Goal: Check status: Verify the current state of an ongoing process or item

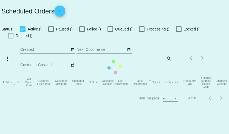
checkbox input "true"
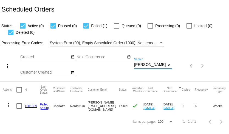
click at [155, 64] on input "[PERSON_NAME][EMAIL_ADDRESS][DOMAIN_NAME]" at bounding box center [150, 64] width 32 height 4
paste input "[PERSON_NAME].[PERSON_NAME]@g"
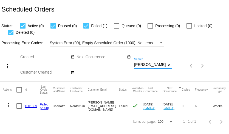
scroll to position [0, 9]
type input "[PERSON_NAME][EMAIL_ADDRESS][PERSON_NAME][DOMAIN_NAME]"
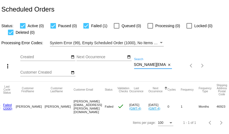
scroll to position [0, 0]
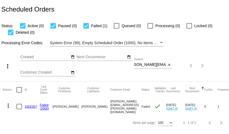
click at [31, 106] on link "1002307" at bounding box center [31, 106] width 12 height 4
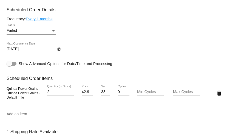
scroll to position [337, 0]
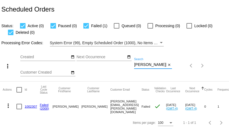
click at [147, 65] on input "[PERSON_NAME][EMAIL_ADDRESS][PERSON_NAME][DOMAIN_NAME]" at bounding box center [150, 64] width 32 height 4
paste input "ekalmes@mail.bradley.edu"
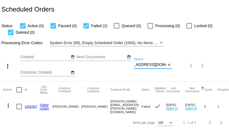
type input "ekalmes@mail.bradley.edu"
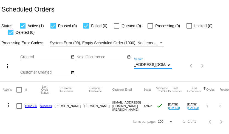
scroll to position [0, 0]
click at [32, 105] on link "1002686" at bounding box center [31, 106] width 12 height 4
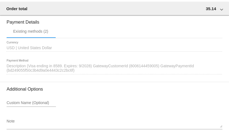
scroll to position [541, 0]
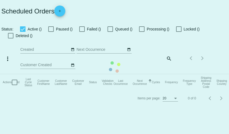
checkbox input "true"
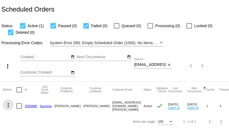
click at [8, 104] on mat-icon "more_vert" at bounding box center [8, 105] width 7 height 7
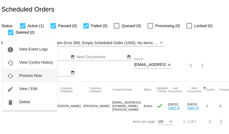
click at [27, 76] on span "Process Now" at bounding box center [30, 75] width 22 height 4
